Goal: Navigation & Orientation: Find specific page/section

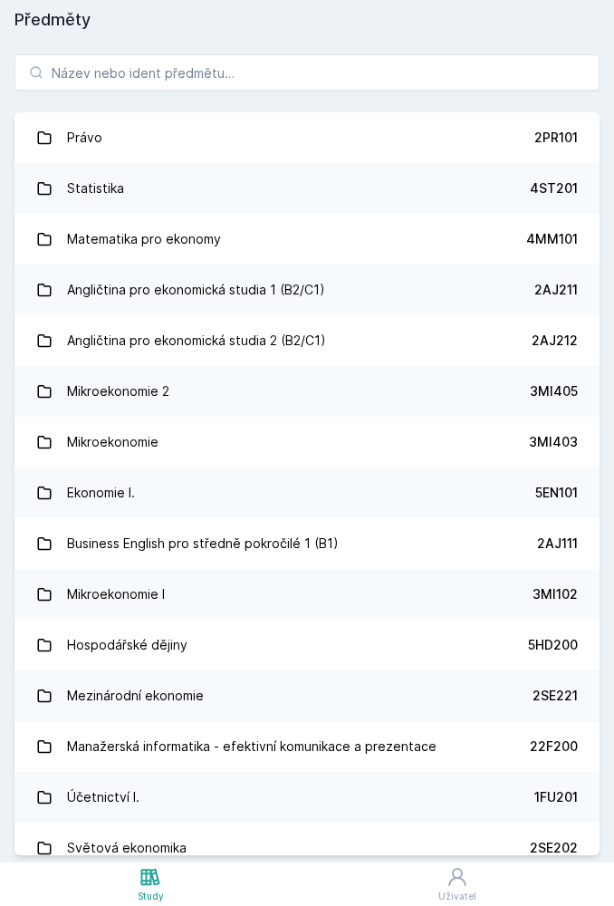
click at [456, 882] on icon at bounding box center [457, 877] width 22 height 22
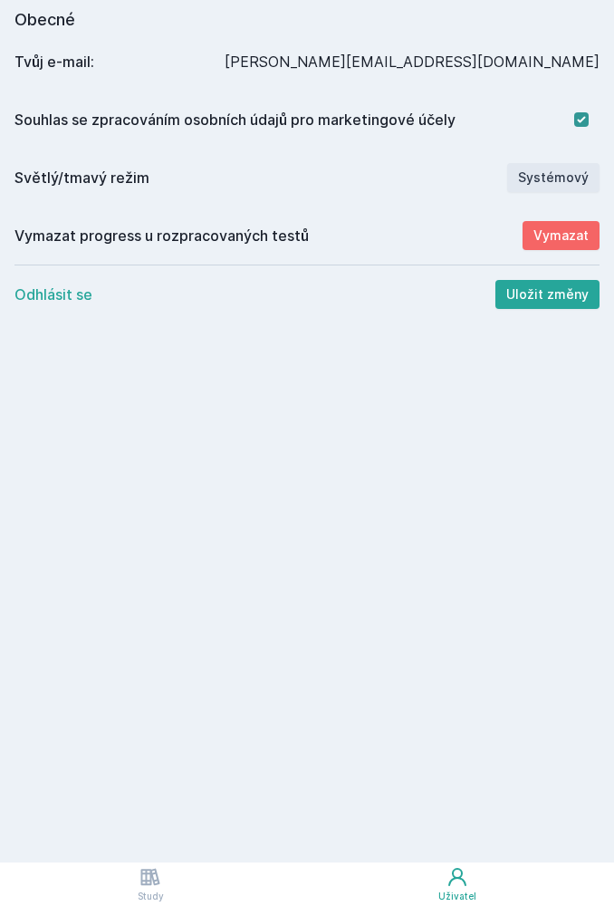
click at [141, 871] on icon at bounding box center [150, 877] width 22 height 22
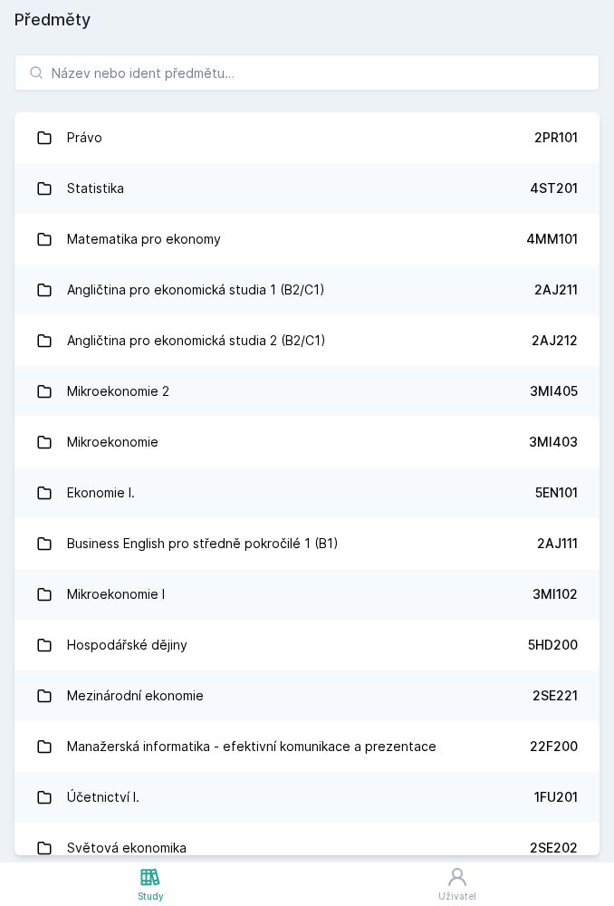
click at [108, 179] on div "Statistika" at bounding box center [95, 188] width 57 height 36
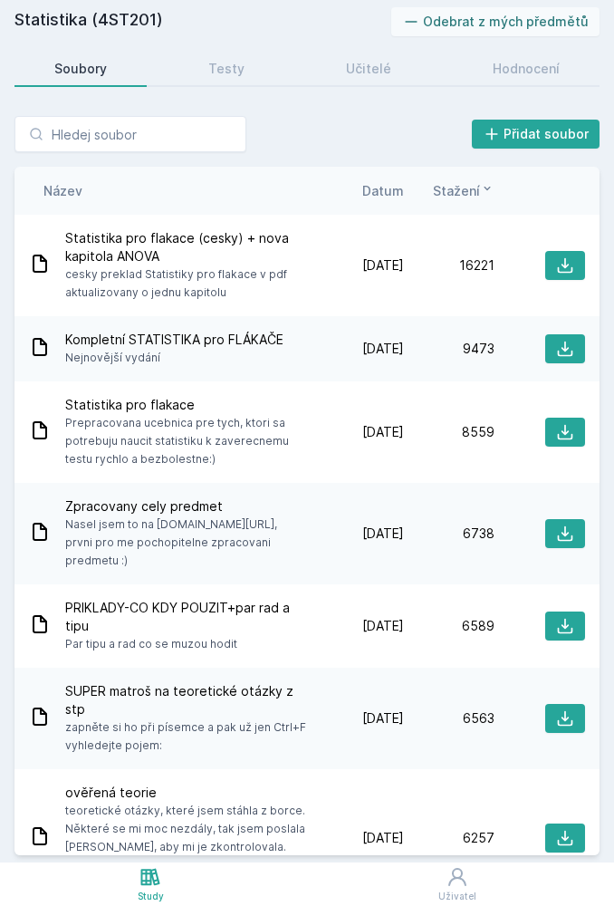
click at [372, 73] on div "Učitelé" at bounding box center [368, 69] width 45 height 18
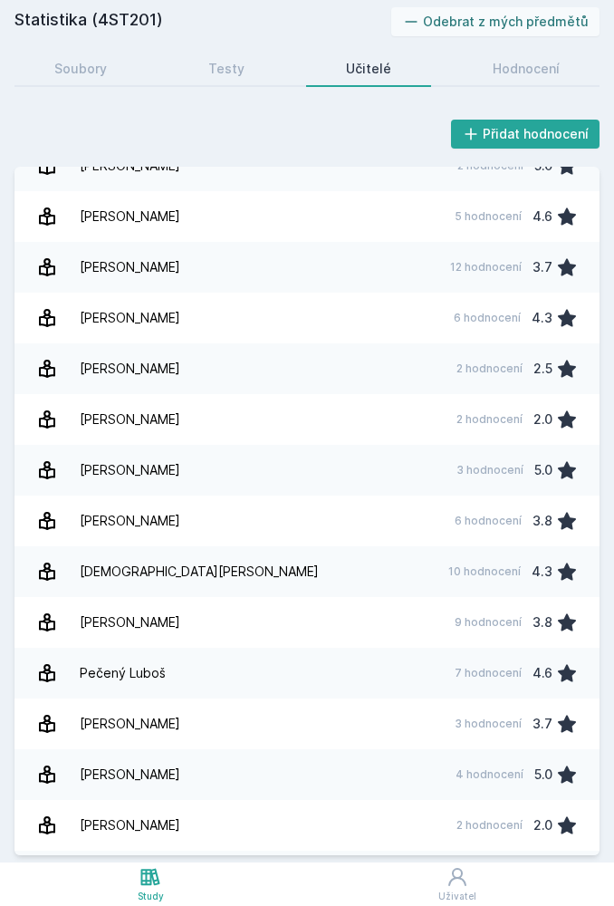
scroll to position [1600, 0]
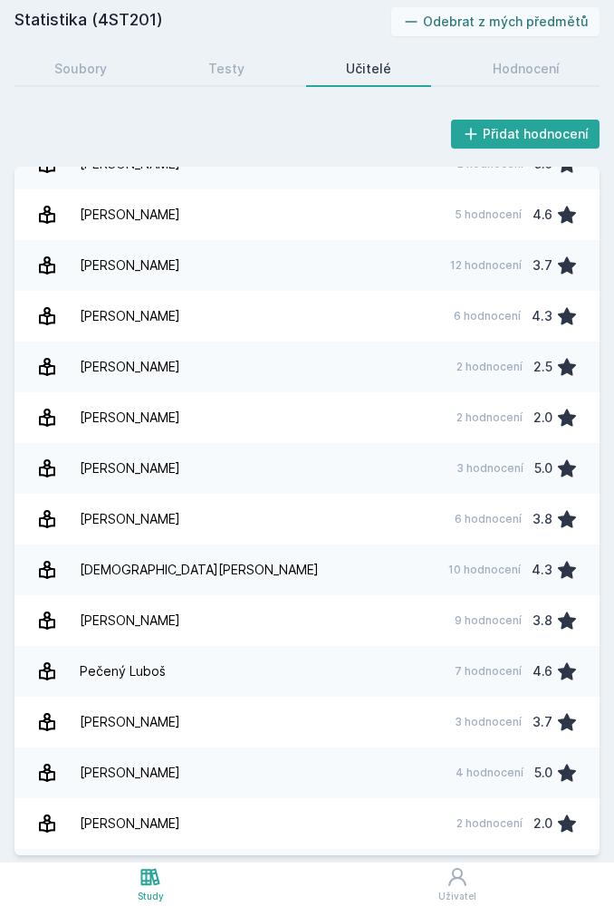
click at [91, 629] on div "[PERSON_NAME]" at bounding box center [130, 620] width 101 height 36
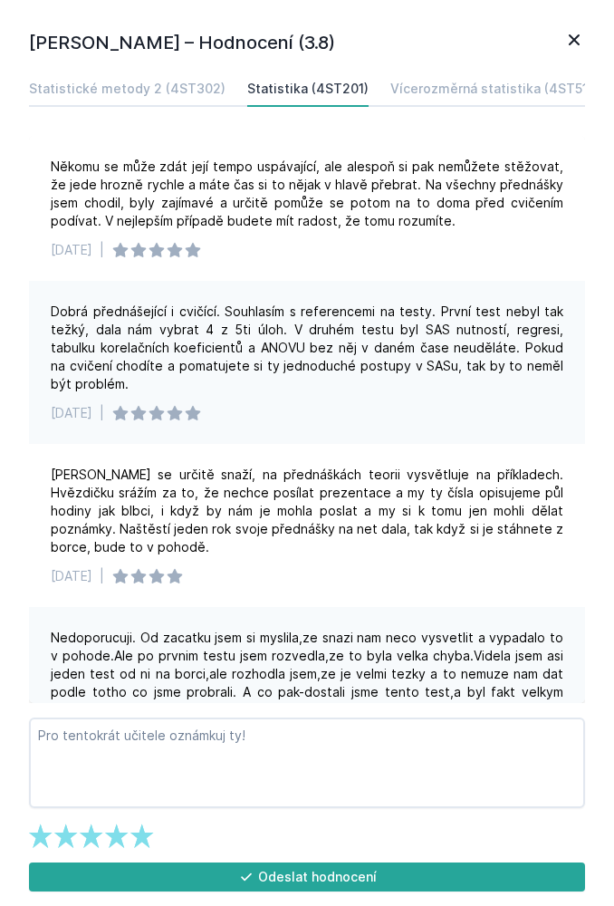
click at [566, 43] on icon at bounding box center [574, 40] width 22 height 22
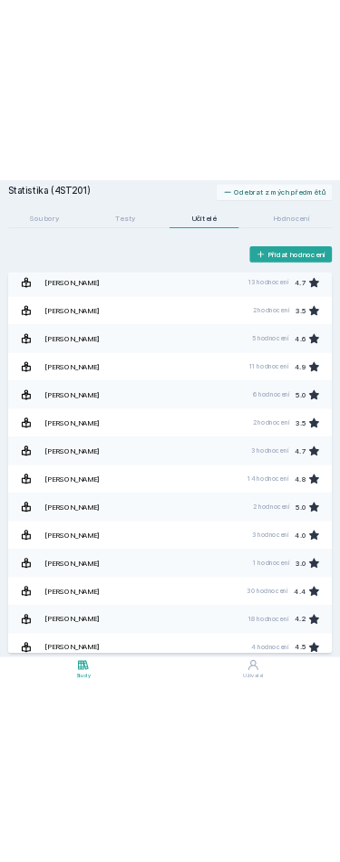
scroll to position [870, 0]
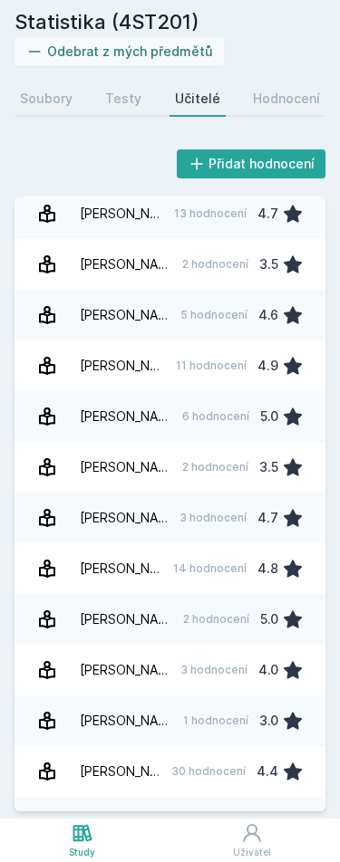
click at [208, 8] on h2 "Statistika (4ST201)" at bounding box center [169, 22] width 311 height 30
